Goal: Information Seeking & Learning: Learn about a topic

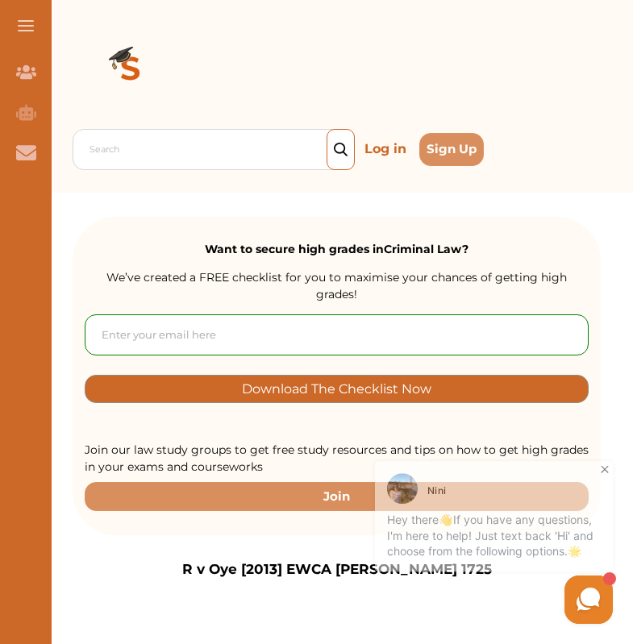
click at [604, 464] on icon at bounding box center [604, 465] width 7 height 7
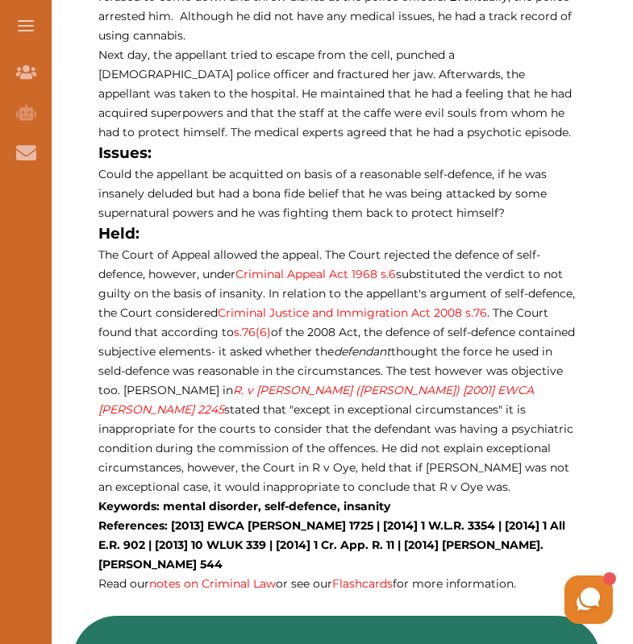
scroll to position [1014, 0]
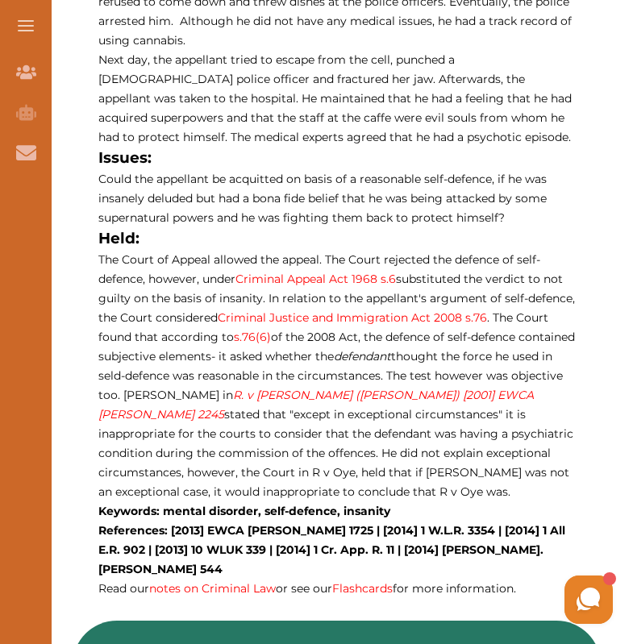
drag, startPoint x: 407, startPoint y: 483, endPoint x: 190, endPoint y: 219, distance: 342.1
click at [190, 219] on p "R v Oye [2013] EWCA Crim 1725 is a Criminal Law case concerning the defence of …" at bounding box center [336, 125] width 477 height 945
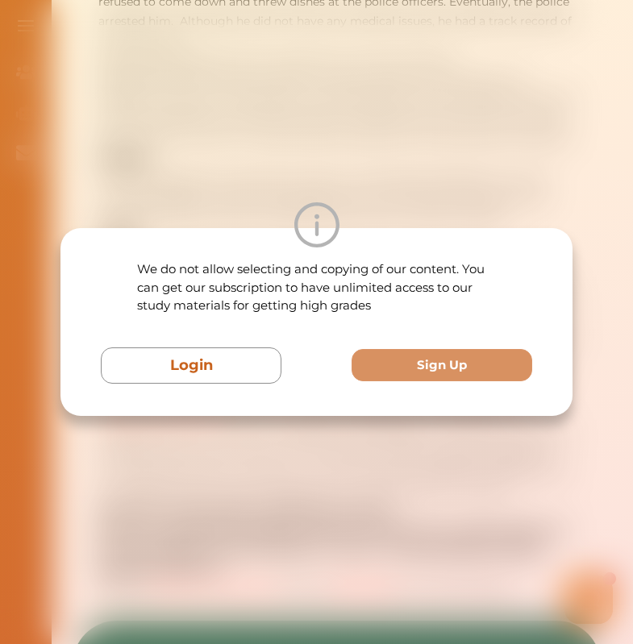
click at [343, 417] on div "We do not allow selecting and copying of our content. You can get our subscript…" at bounding box center [316, 322] width 633 height 644
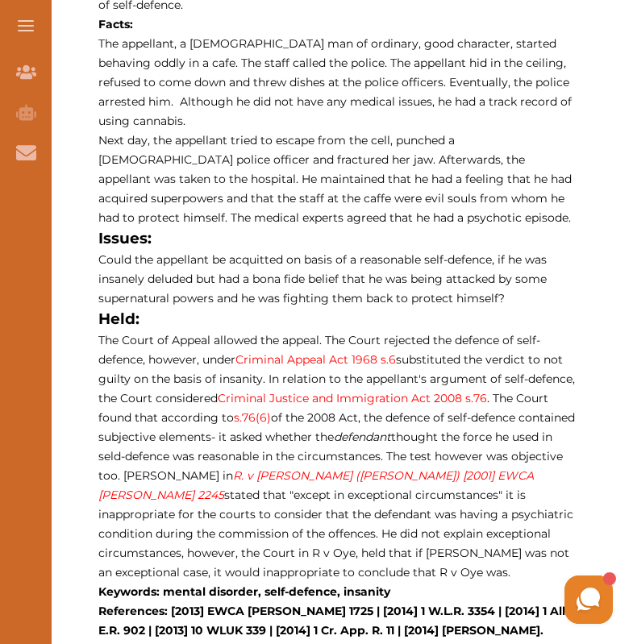
scroll to position [927, 0]
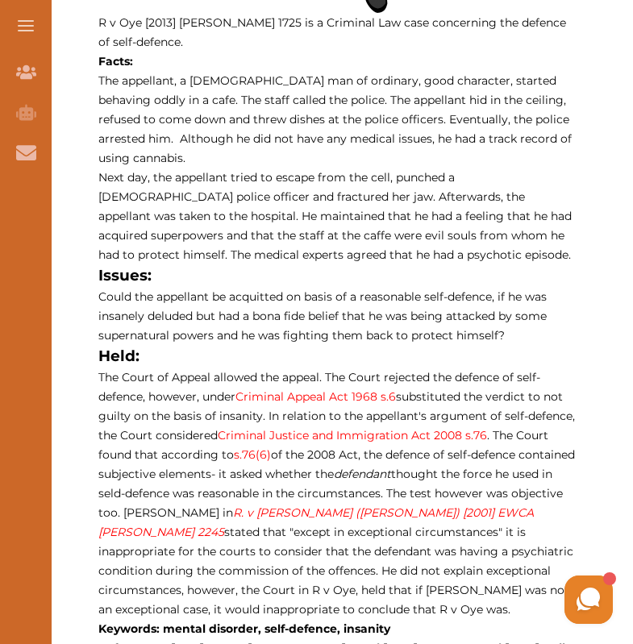
scroll to position [898, 0]
